Goal: Navigation & Orientation: Find specific page/section

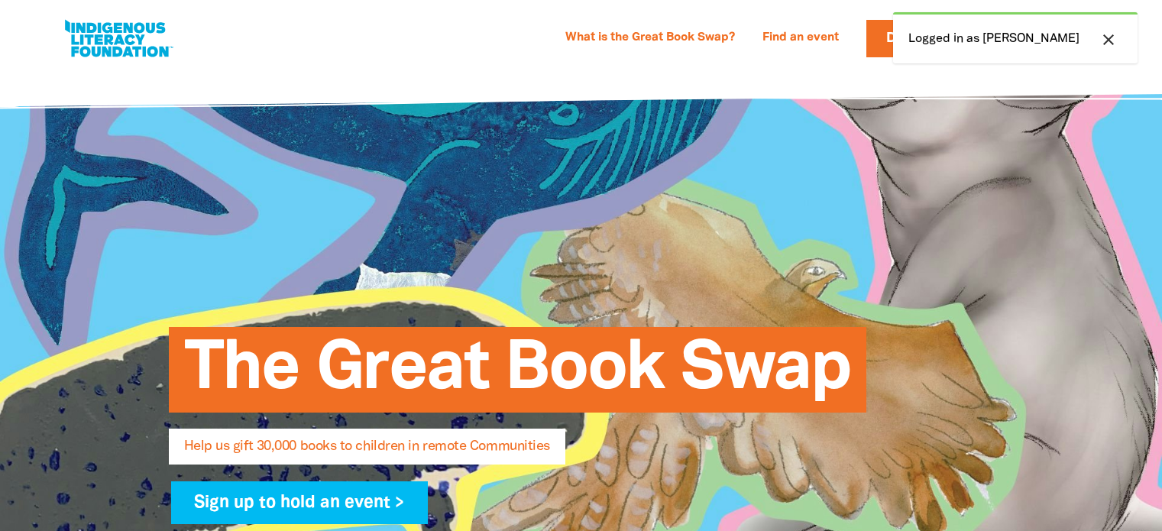
select select "AU"
click at [1112, 40] on icon "close" at bounding box center [1108, 40] width 18 height 18
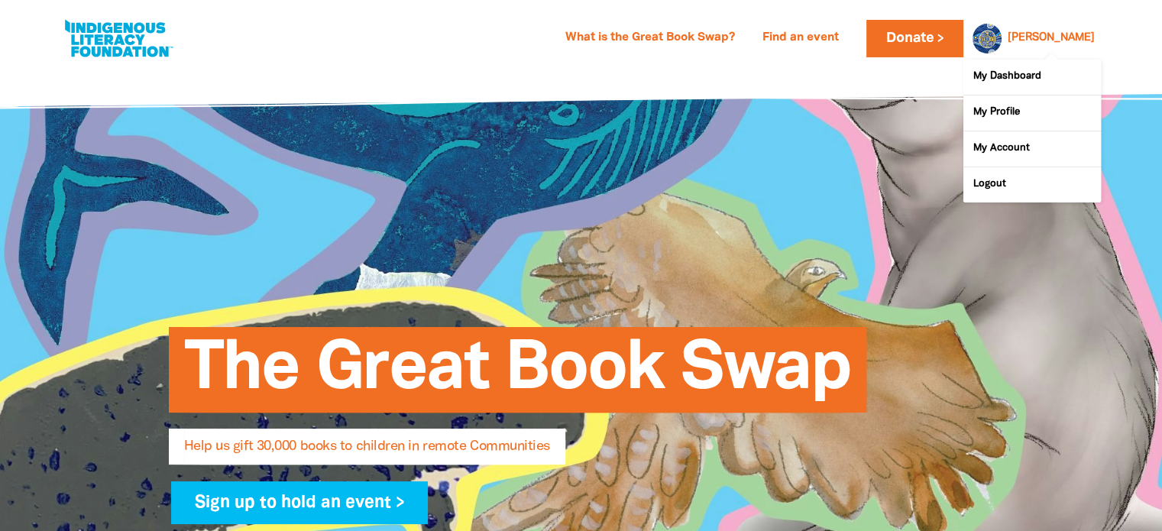
click at [1057, 33] on link "[PERSON_NAME]" at bounding box center [1051, 38] width 87 height 11
click at [997, 76] on link "My Dashboard" at bounding box center [1032, 77] width 138 height 35
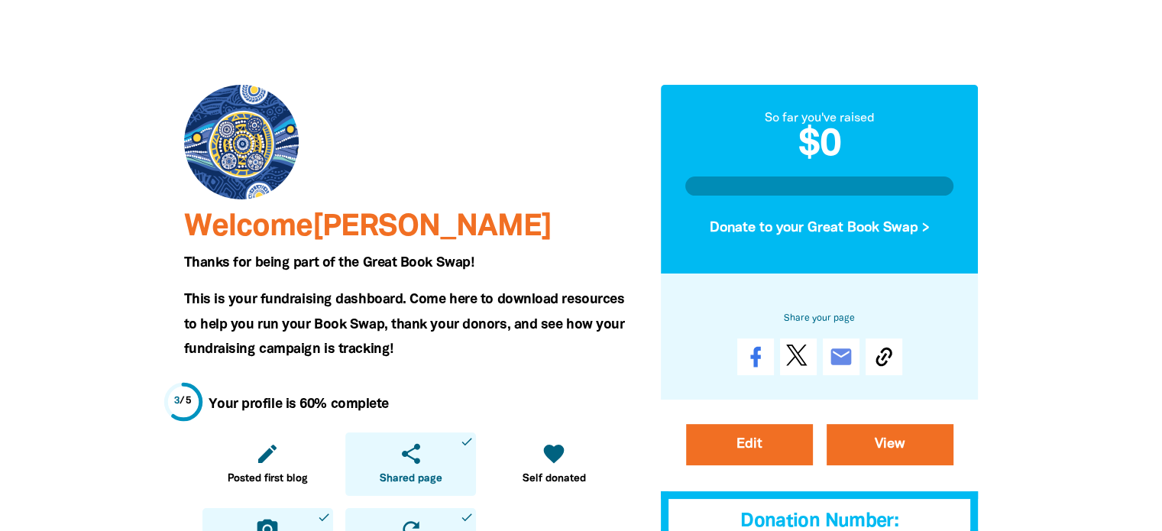
scroll to position [76, 0]
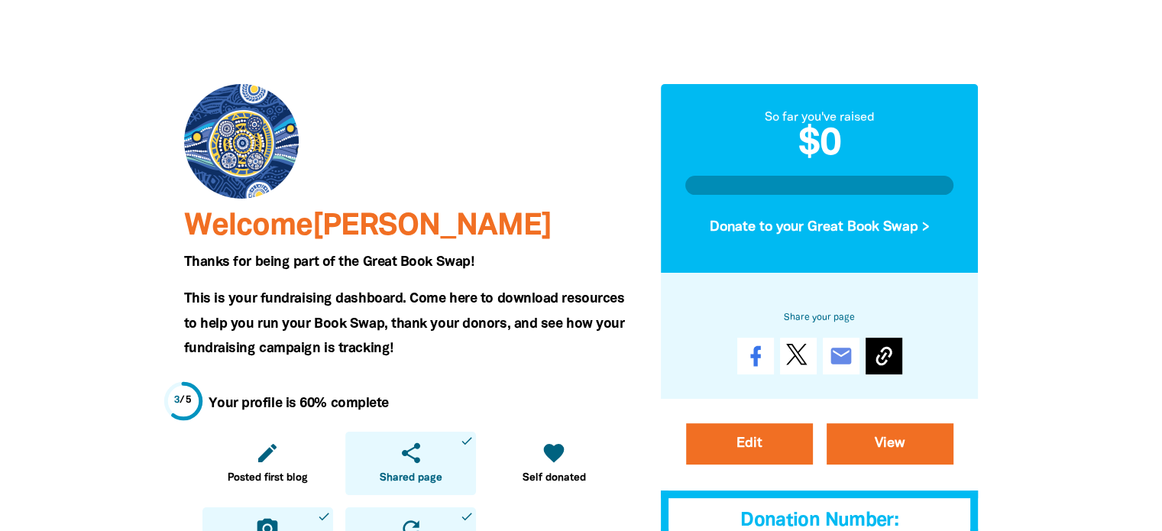
click at [888, 354] on icon at bounding box center [884, 356] width 24 height 24
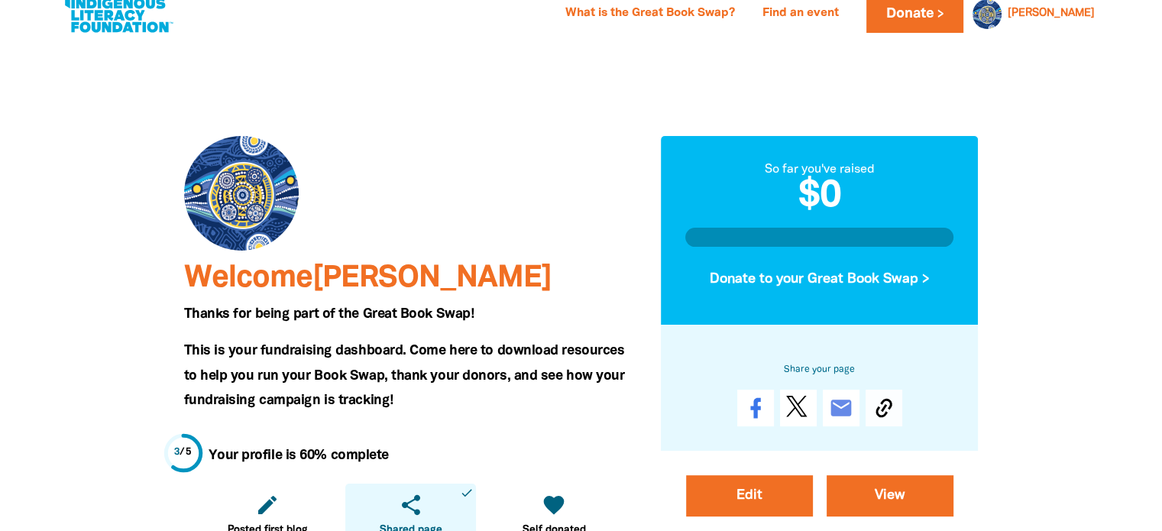
scroll to position [0, 0]
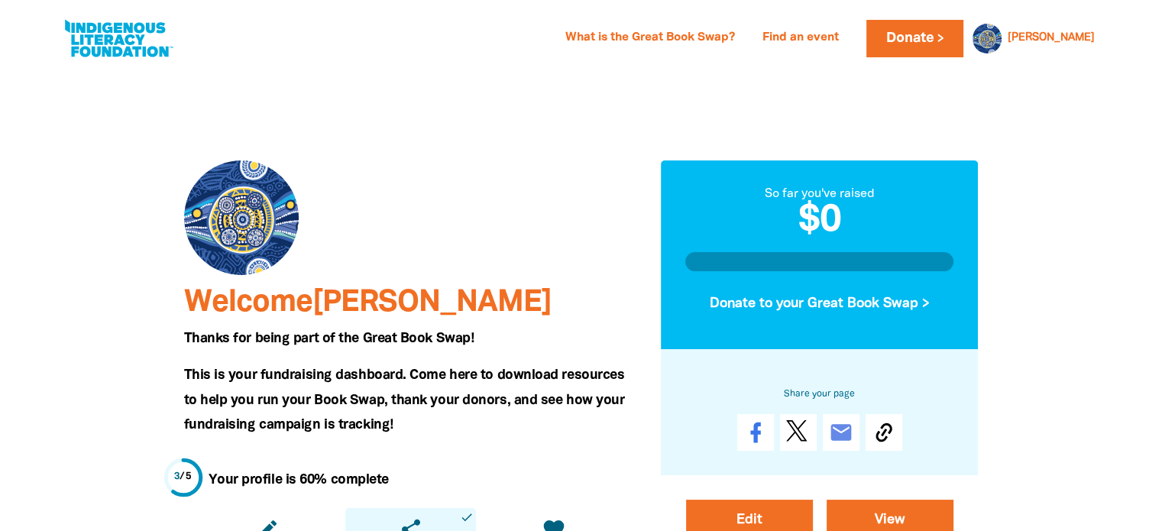
click at [110, 31] on link at bounding box center [118, 38] width 115 height 47
select select "AU"
